Goal: Task Accomplishment & Management: Book appointment/travel/reservation

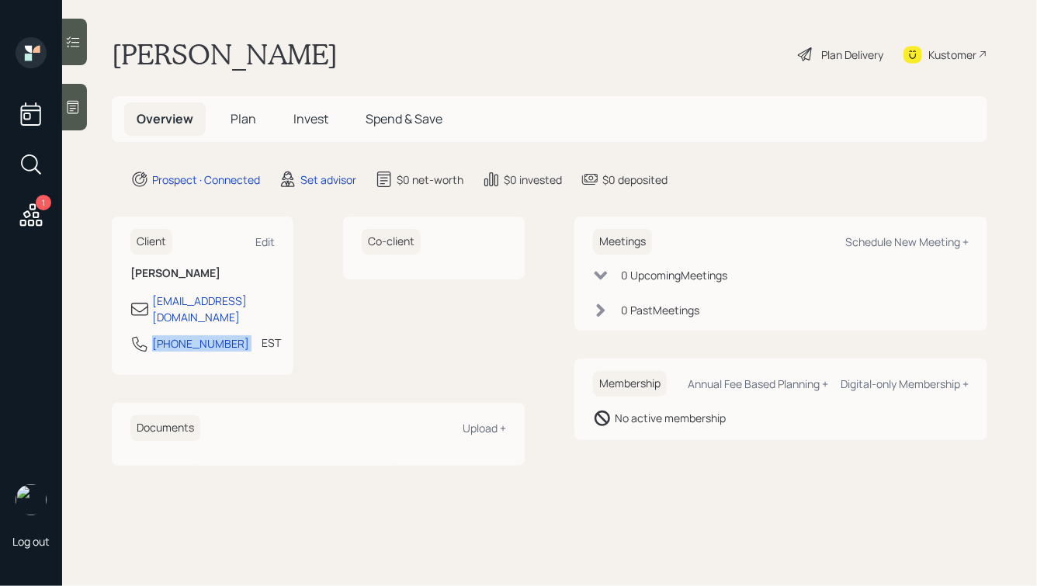
drag, startPoint x: 234, startPoint y: 331, endPoint x: 80, endPoint y: 323, distance: 154.7
click at [80, 323] on main "[PERSON_NAME] Plan Delivery Kustomer Overview Plan Invest Spend & Save Prospect…" at bounding box center [549, 293] width 975 height 586
copy div "[PHONE_NUMBER]"
click at [880, 238] on div "Schedule New Meeting +" at bounding box center [907, 241] width 123 height 15
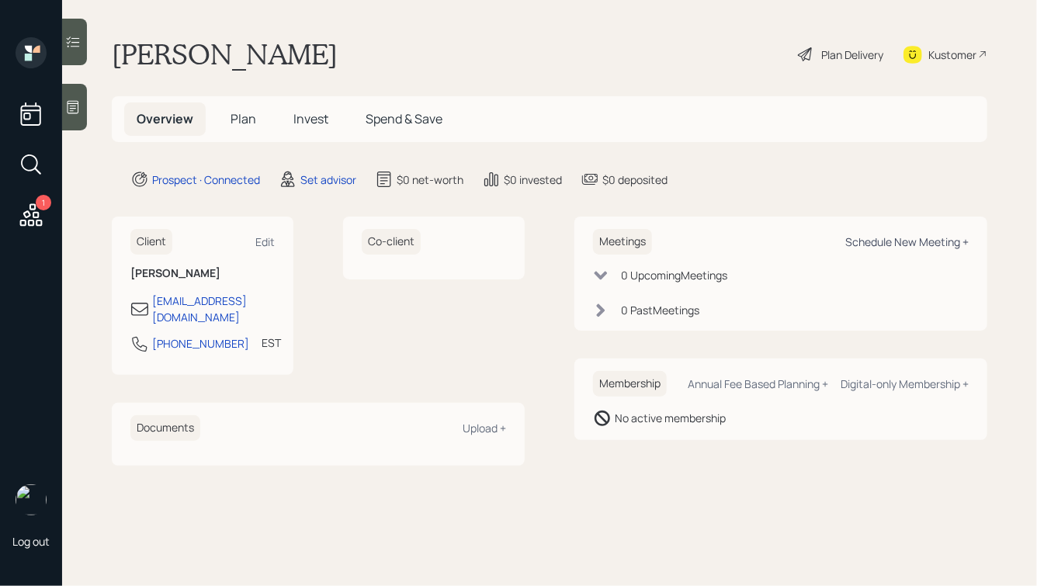
select select "round-[PERSON_NAME]"
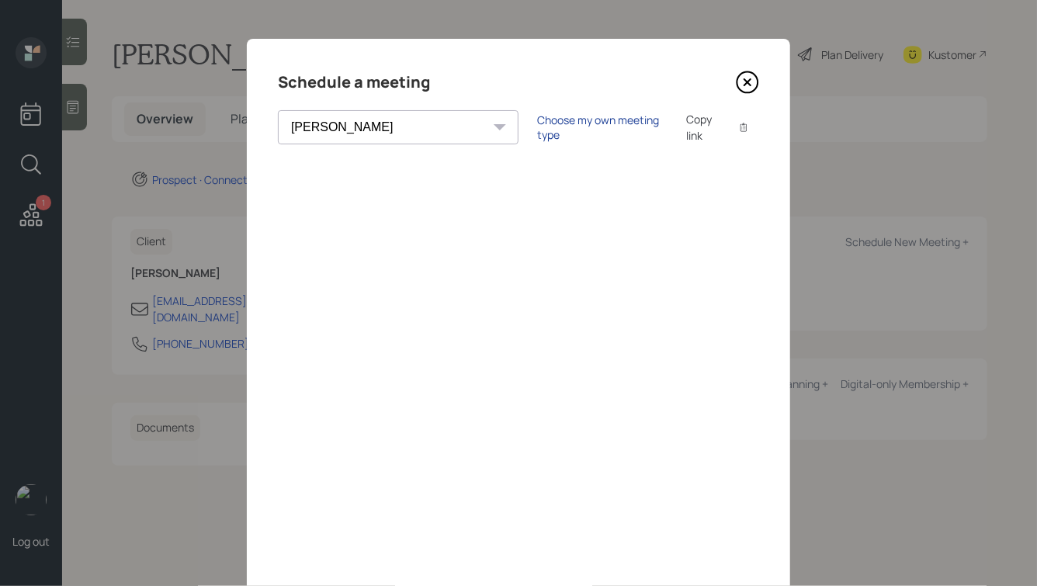
click at [537, 127] on div "Choose my own meeting type" at bounding box center [602, 128] width 130 height 30
